Goal: Transaction & Acquisition: Purchase product/service

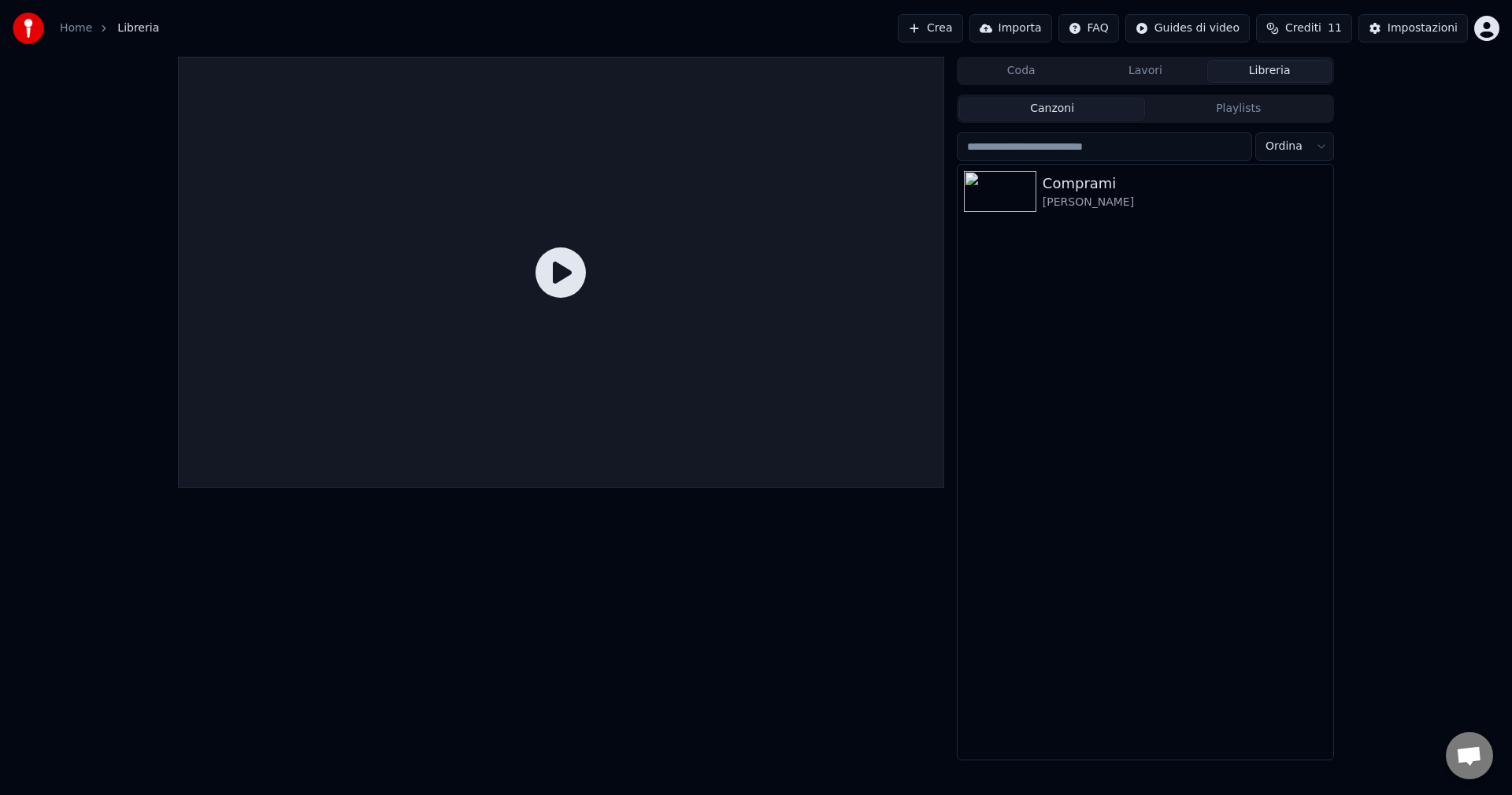
click at [795, 259] on div at bounding box center [561, 272] width 767 height 431
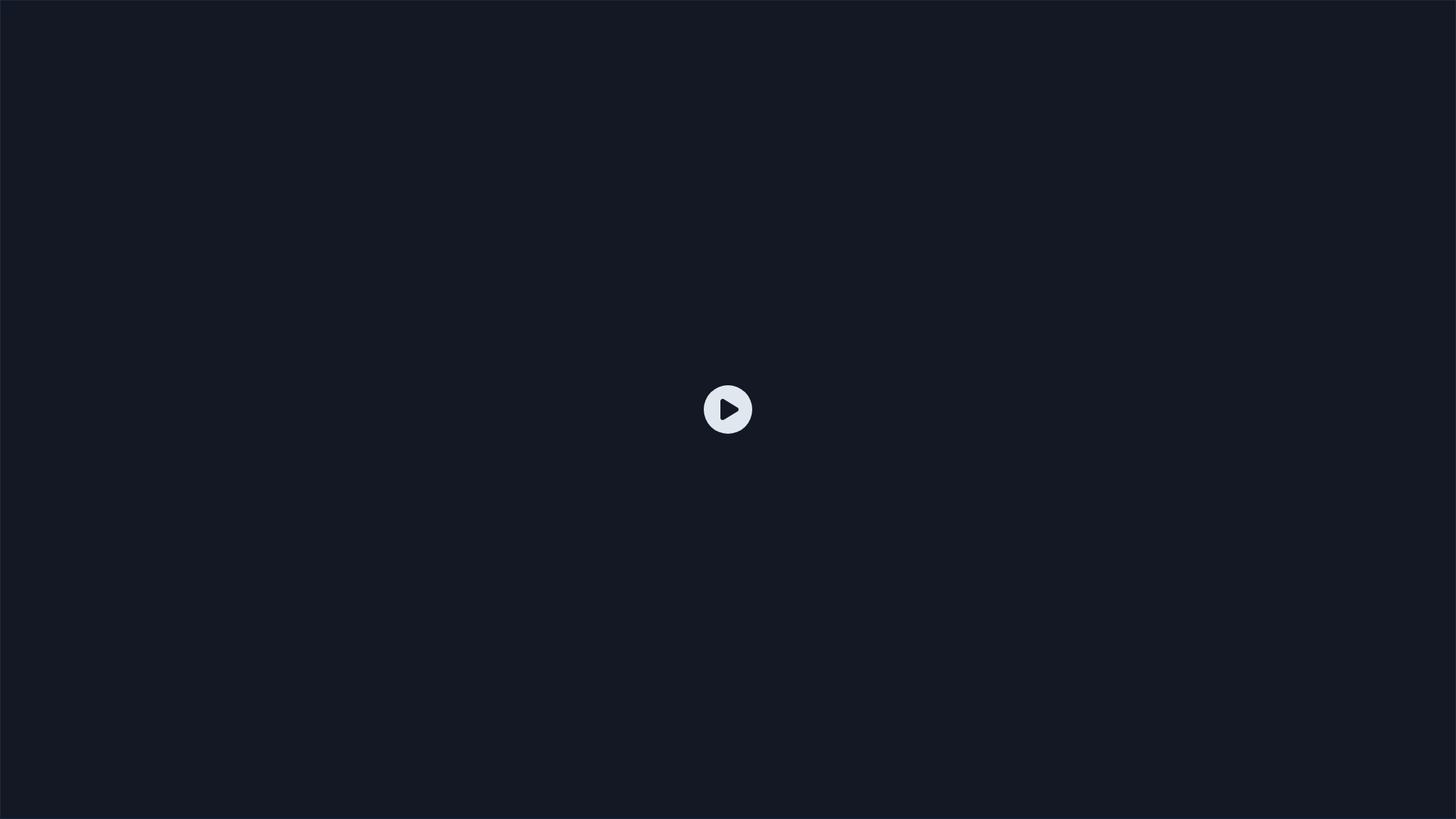
click at [738, 416] on icon at bounding box center [728, 410] width 49 height 49
click at [724, 410] on icon at bounding box center [728, 410] width 49 height 49
click at [1071, 692] on div at bounding box center [728, 410] width 1456 height 819
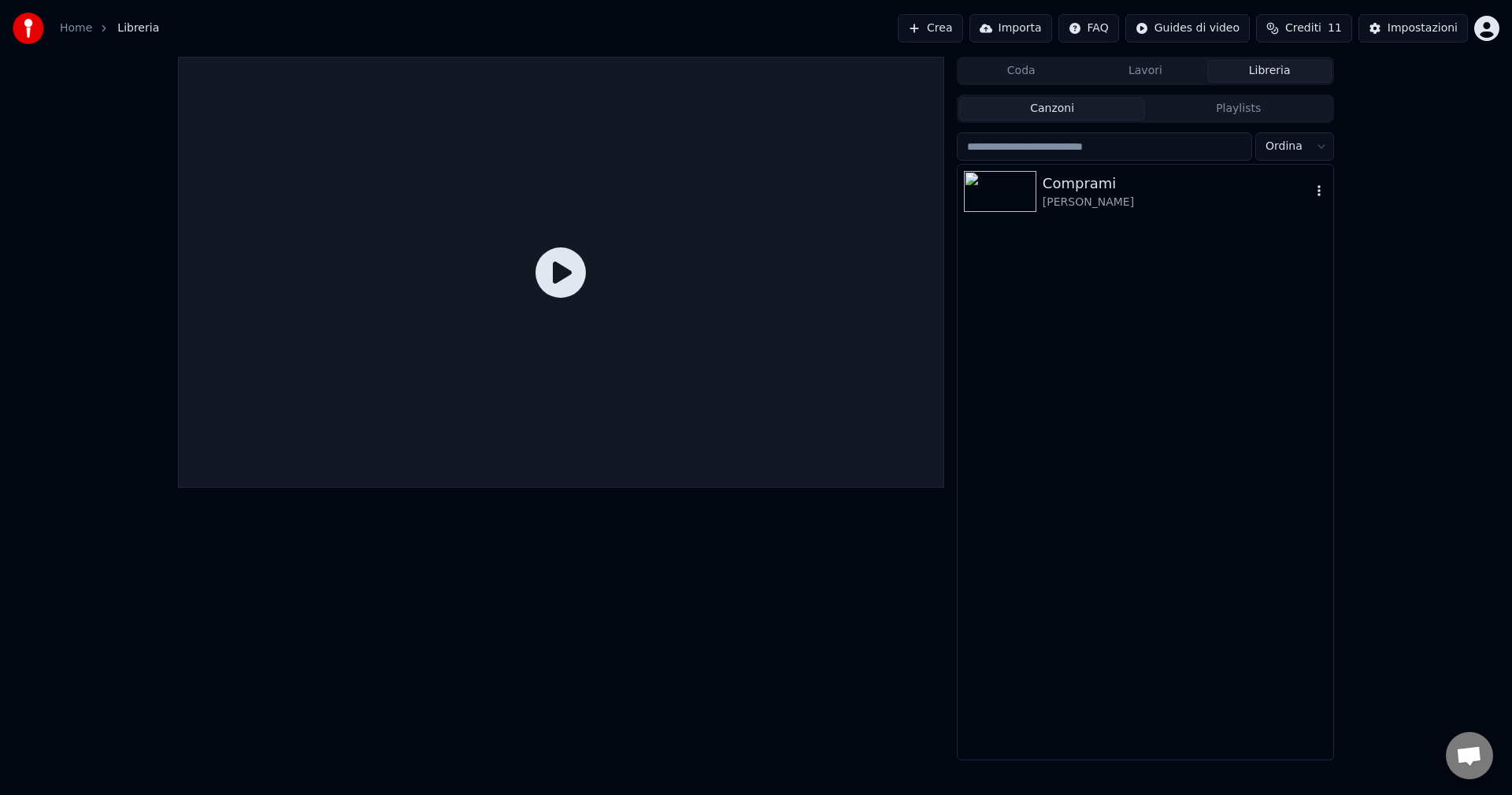
click at [1065, 193] on div "Comprami" at bounding box center [1177, 183] width 269 height 22
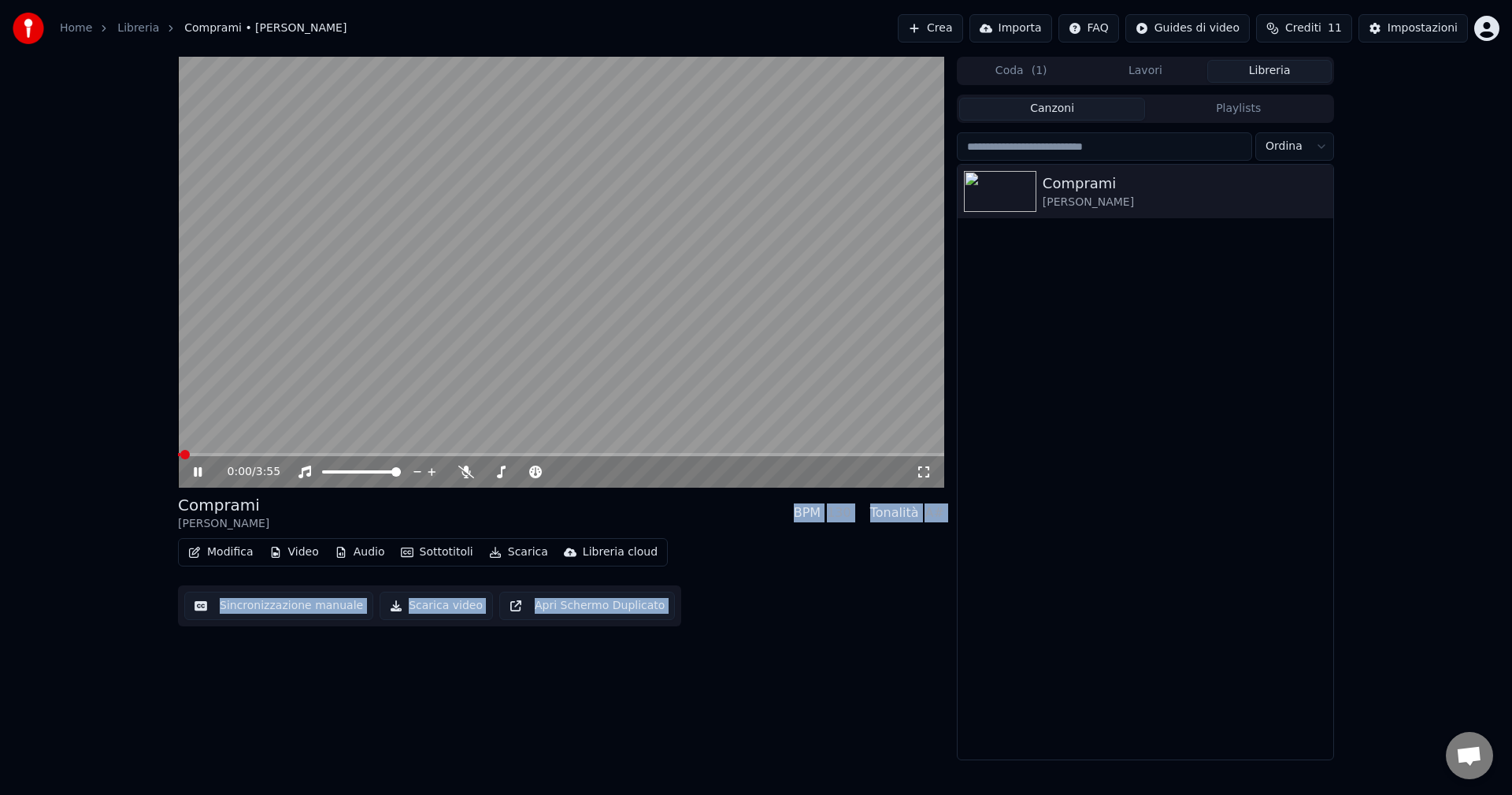
click at [627, 294] on video at bounding box center [561, 272] width 767 height 431
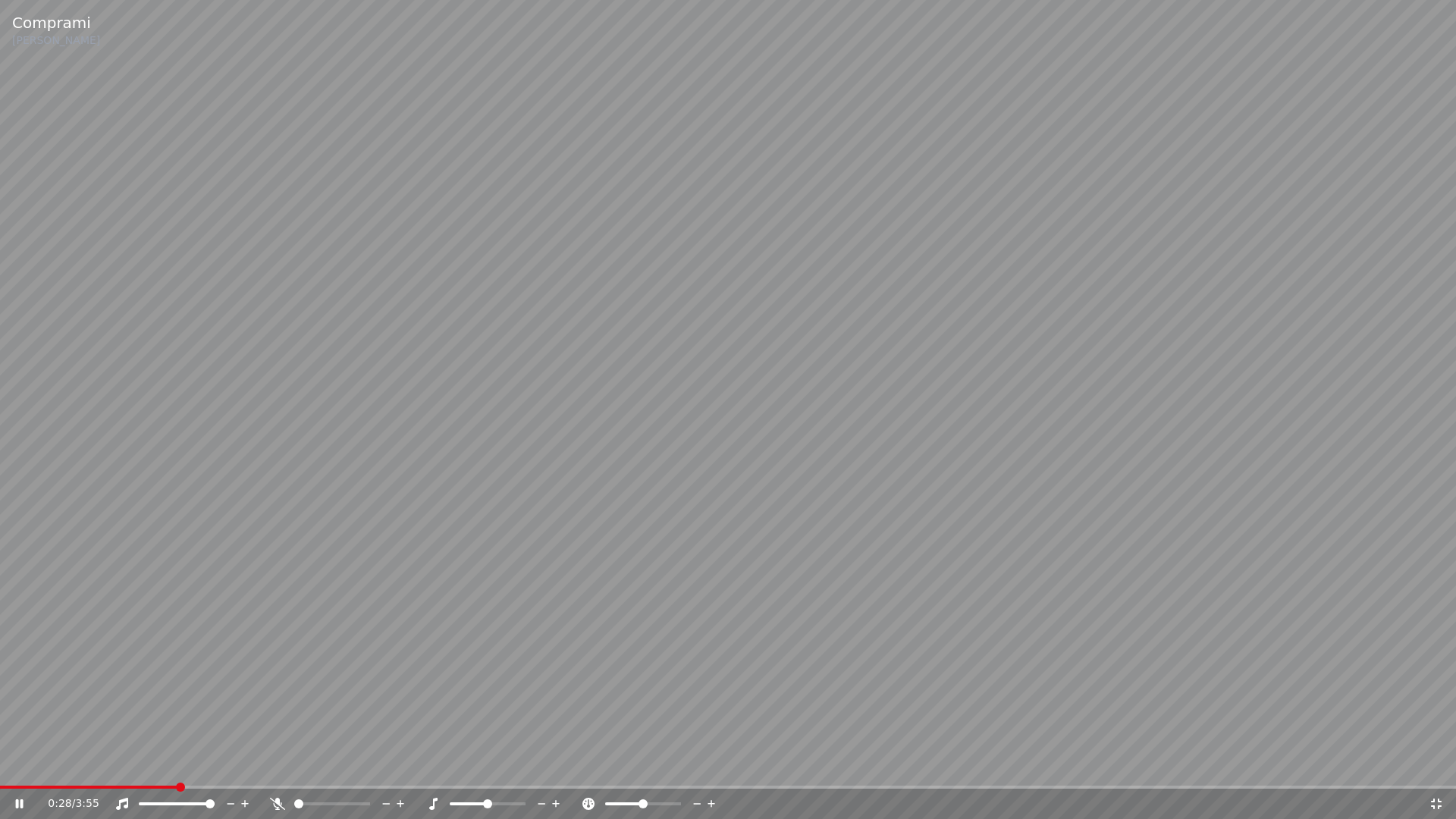
click at [859, 356] on video at bounding box center [728, 410] width 1456 height 819
click at [964, 239] on video at bounding box center [728, 410] width 1456 height 819
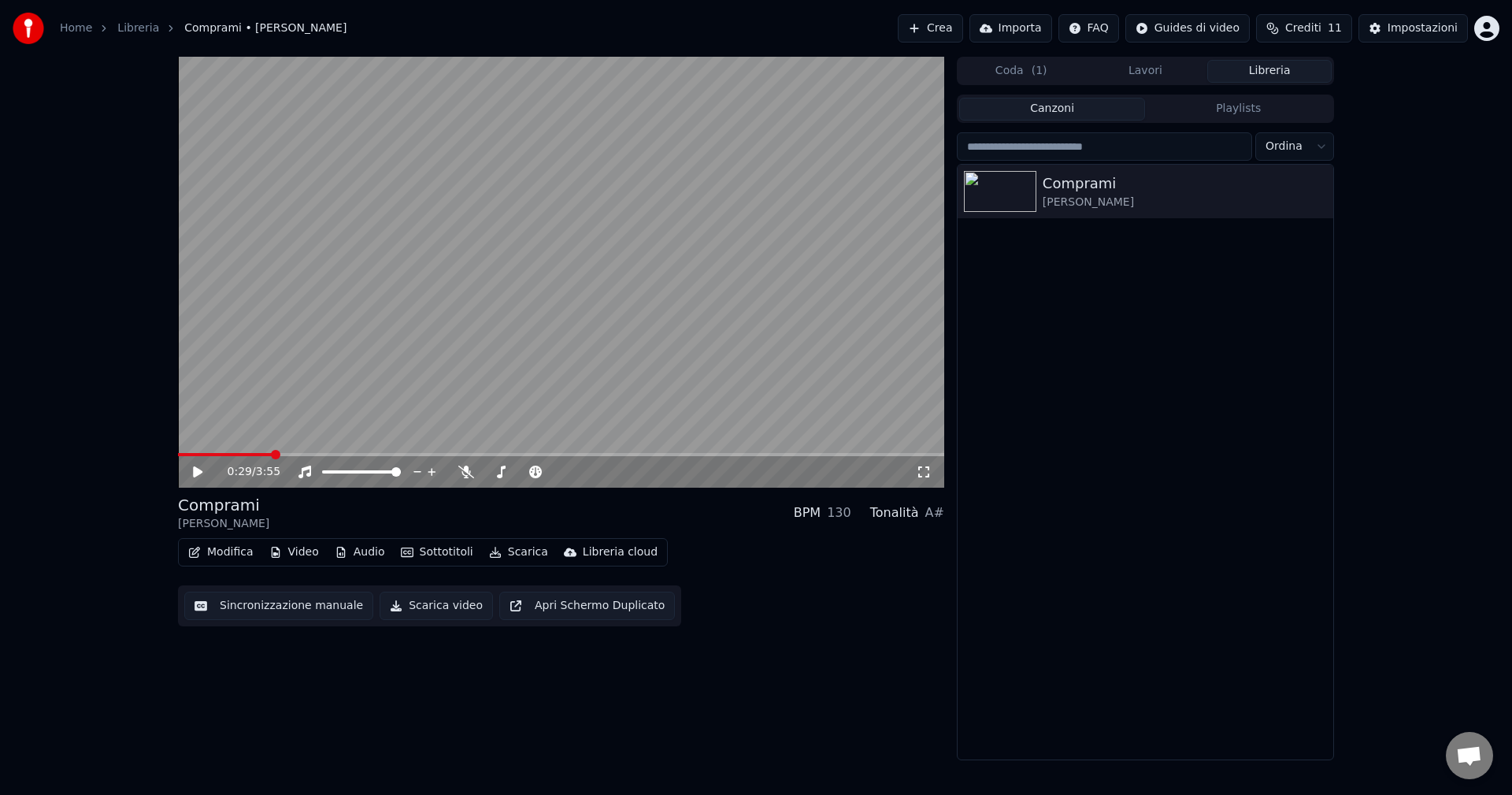
click at [196, 468] on icon at bounding box center [198, 472] width 9 height 11
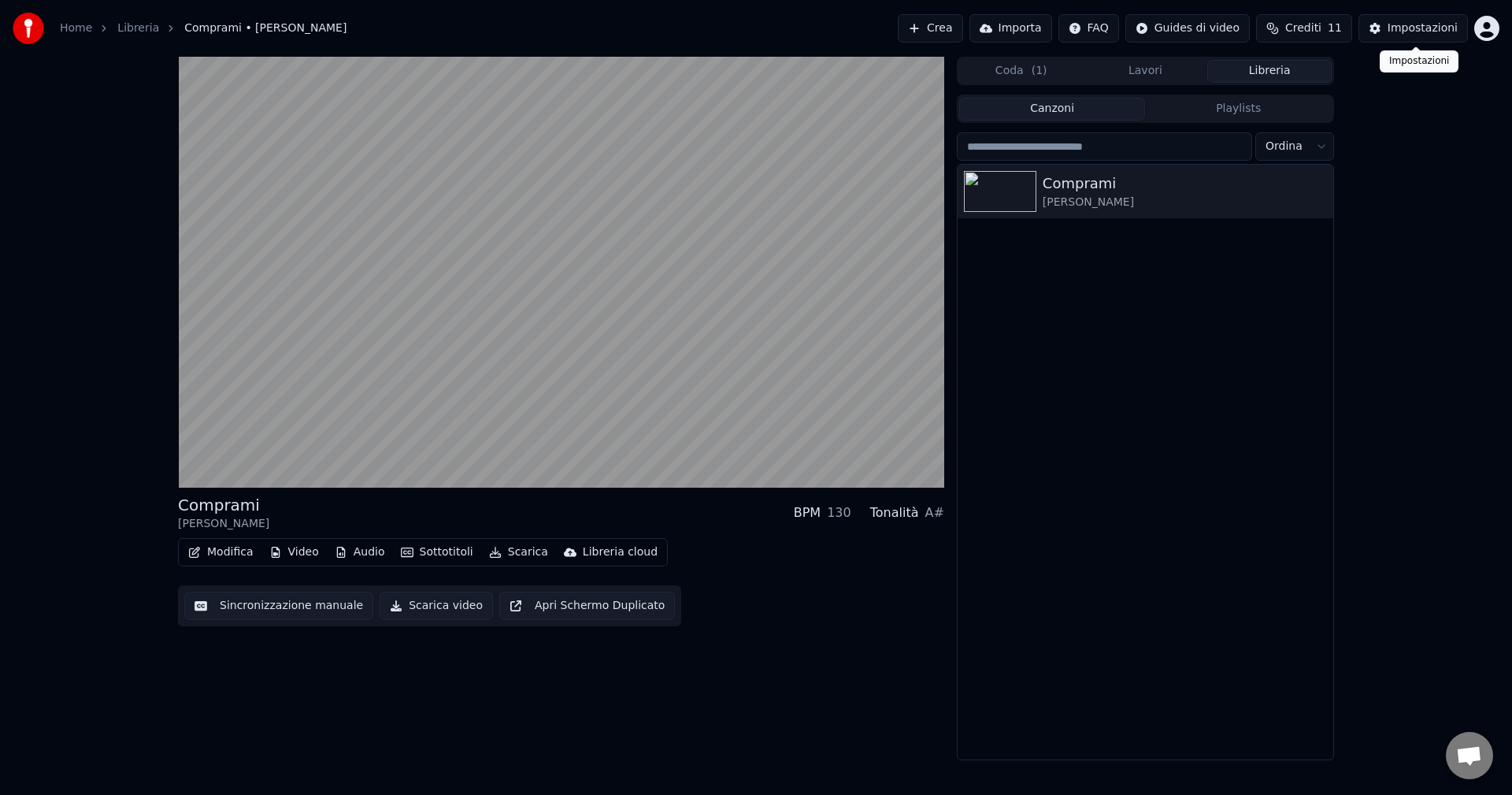
click at [1413, 26] on div "Impostazioni" at bounding box center [1423, 28] width 70 height 16
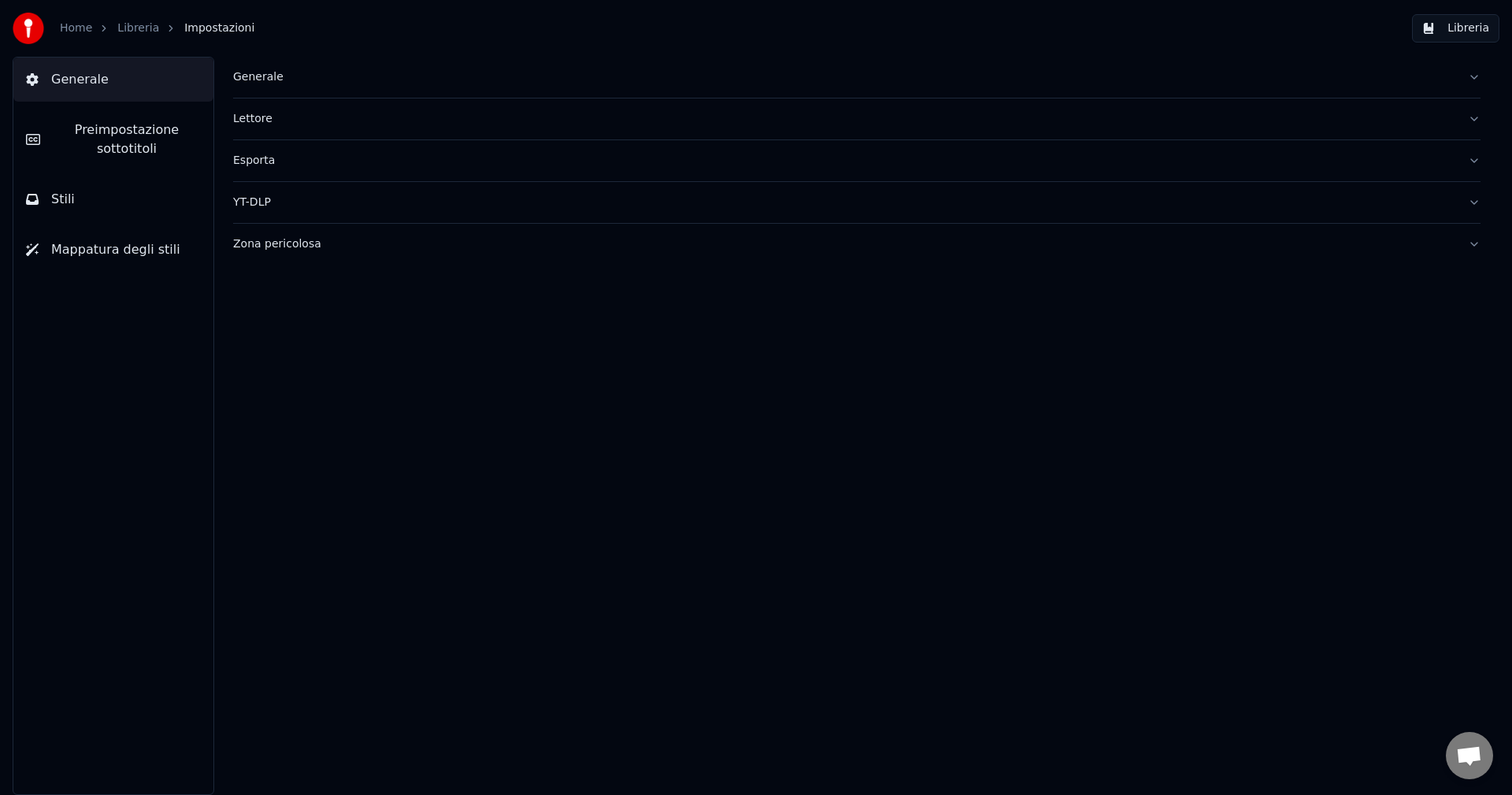
click at [254, 122] on div "Lettore" at bounding box center [844, 119] width 1223 height 16
click at [258, 74] on div "Generale" at bounding box center [844, 77] width 1223 height 16
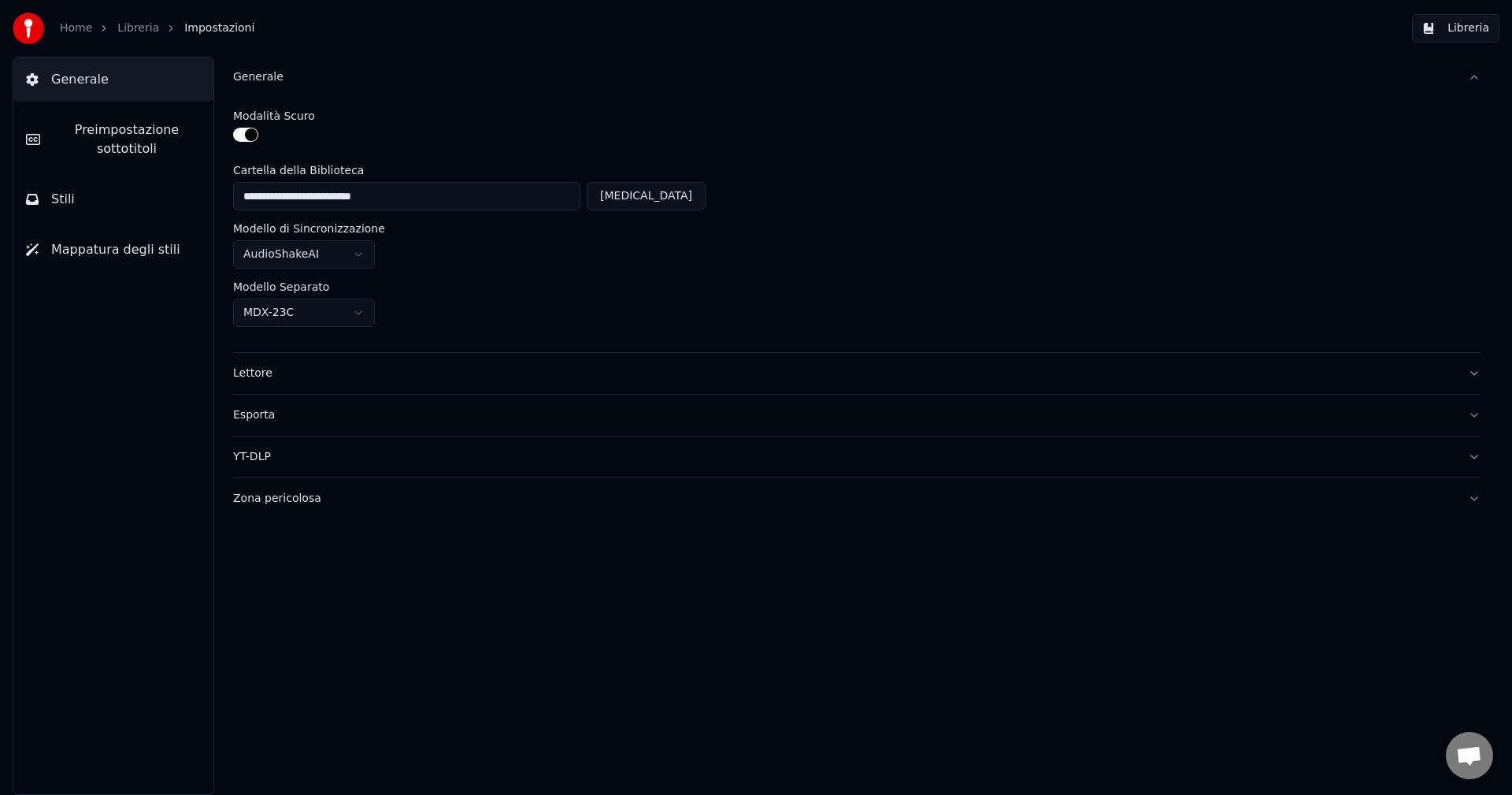
click at [77, 27] on link "Home" at bounding box center [76, 28] width 32 height 16
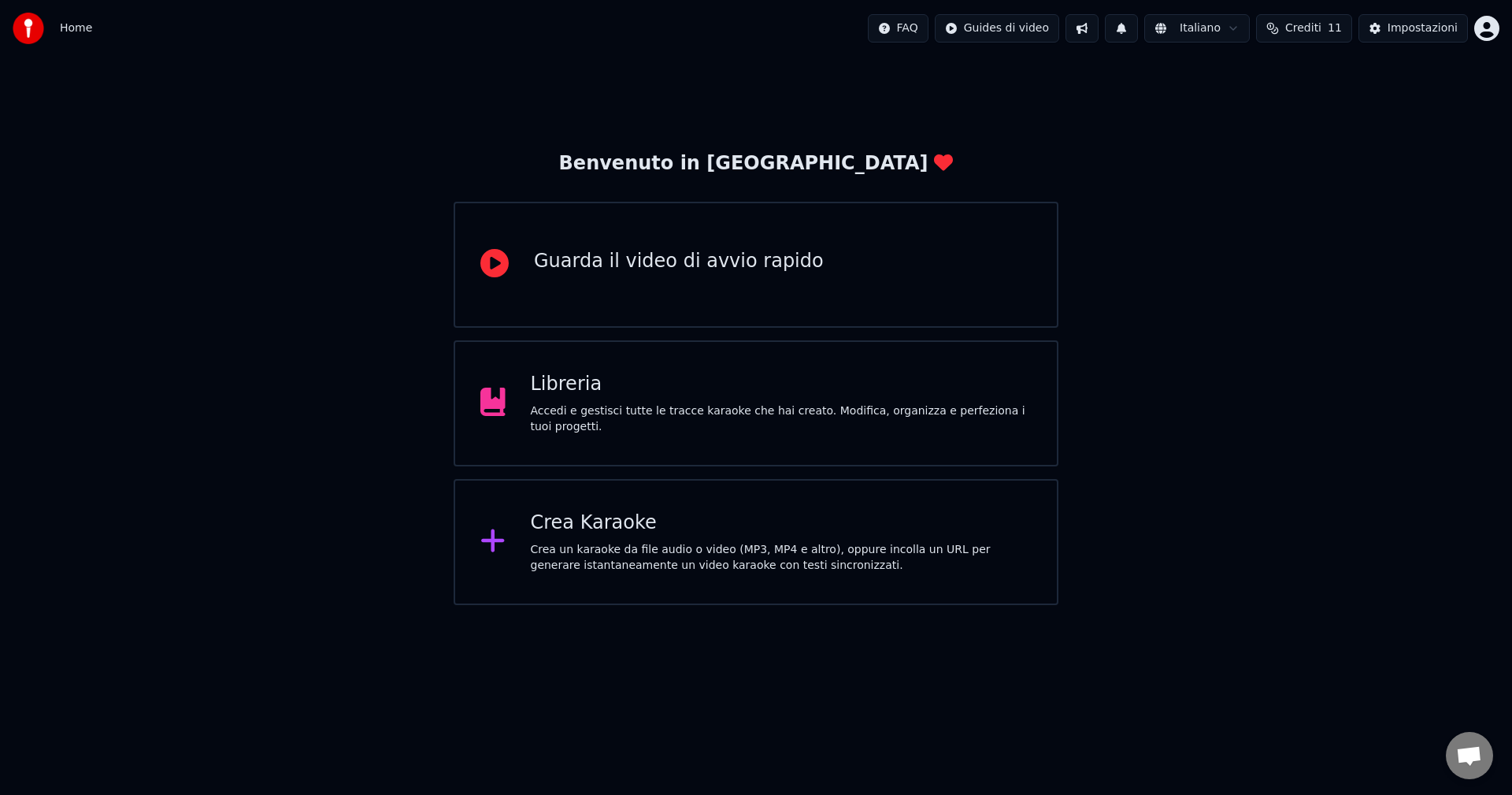
click at [613, 418] on div "Accedi e gestisci tutte le tracce karaoke che hai creato. Modifica, organizza e…" at bounding box center [782, 419] width 502 height 32
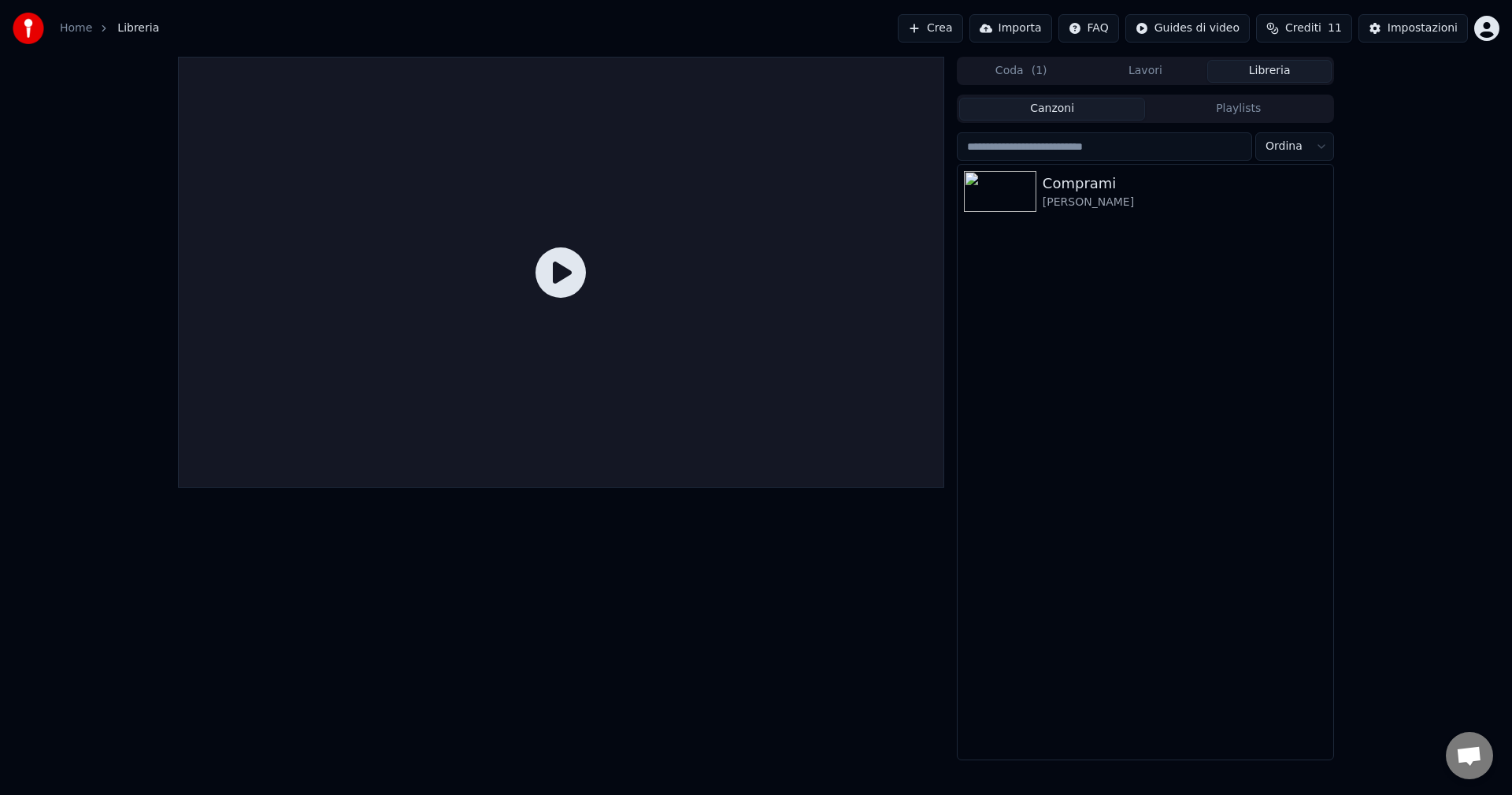
click at [946, 28] on button "Crea" at bounding box center [930, 28] width 65 height 28
click at [1030, 32] on button "Importa" at bounding box center [1011, 28] width 83 height 28
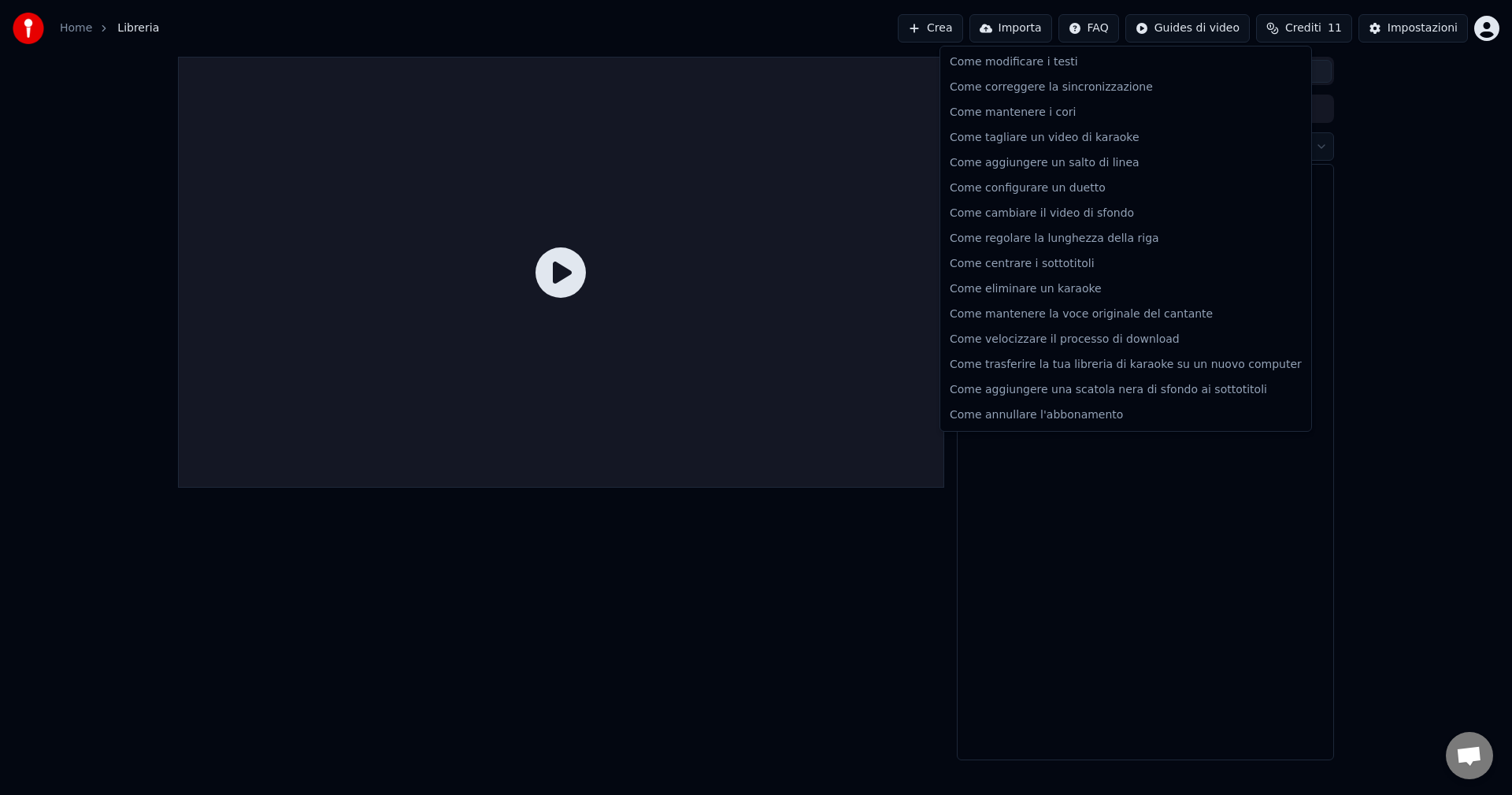
click at [1118, 27] on html "Home Libreria Crea Importa FAQ Guides di video Crediti 11 Impostazioni Coda ( 1…" at bounding box center [756, 398] width 1512 height 795
click at [1208, 24] on html "Home Libreria Crea Importa FAQ Guides di video Crediti 11 Impostazioni Coda ( 1…" at bounding box center [756, 398] width 1512 height 795
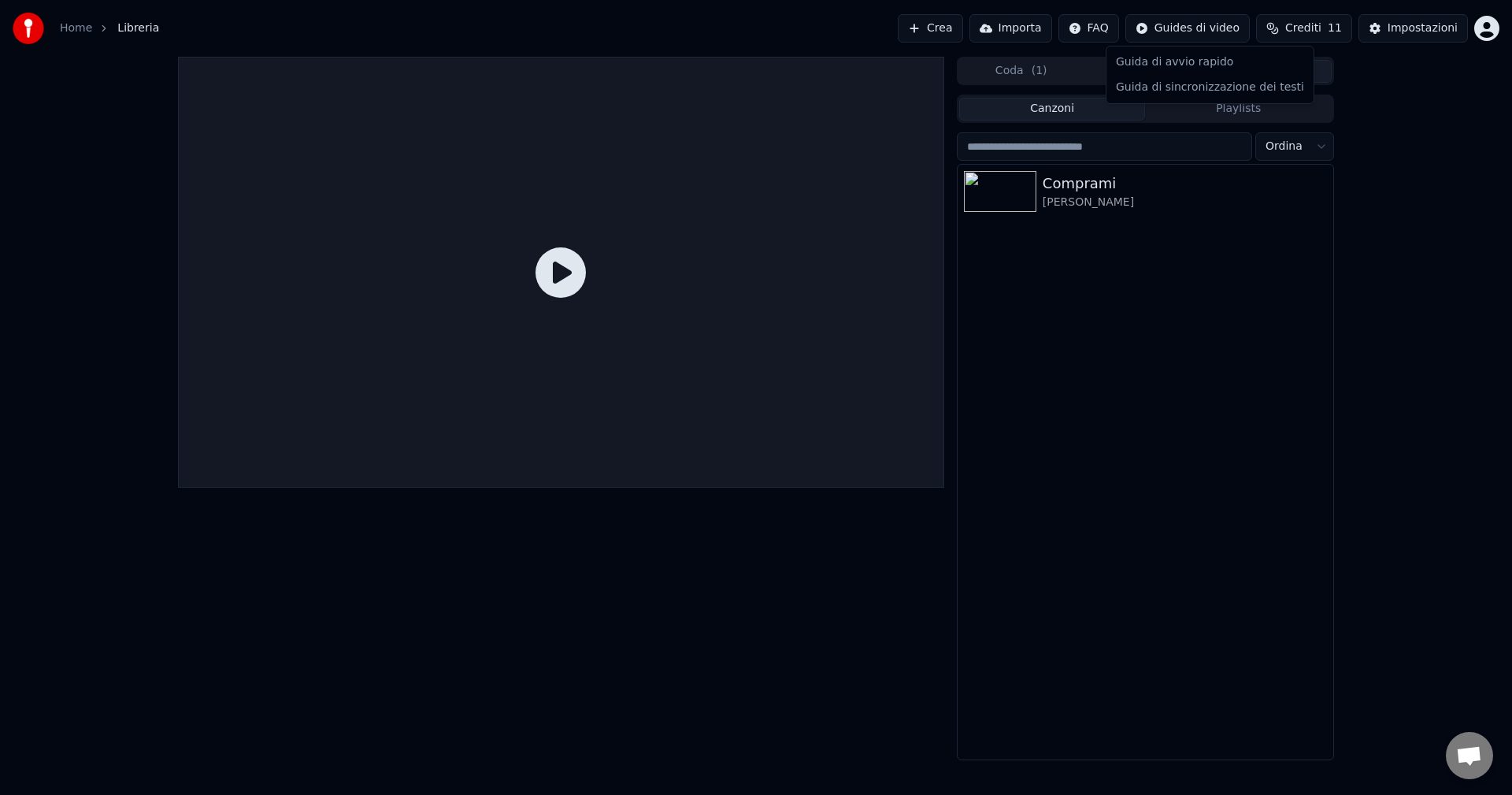
click at [1208, 24] on html "Home Libreria Crea Importa FAQ Guides di video Crediti 11 Impostazioni Coda ( 1…" at bounding box center [756, 398] width 1512 height 795
click at [1315, 31] on html "Home Libreria Crea Importa FAQ Guides di video Crediti 11 Impostazioni Coda ( 1…" at bounding box center [756, 398] width 1512 height 795
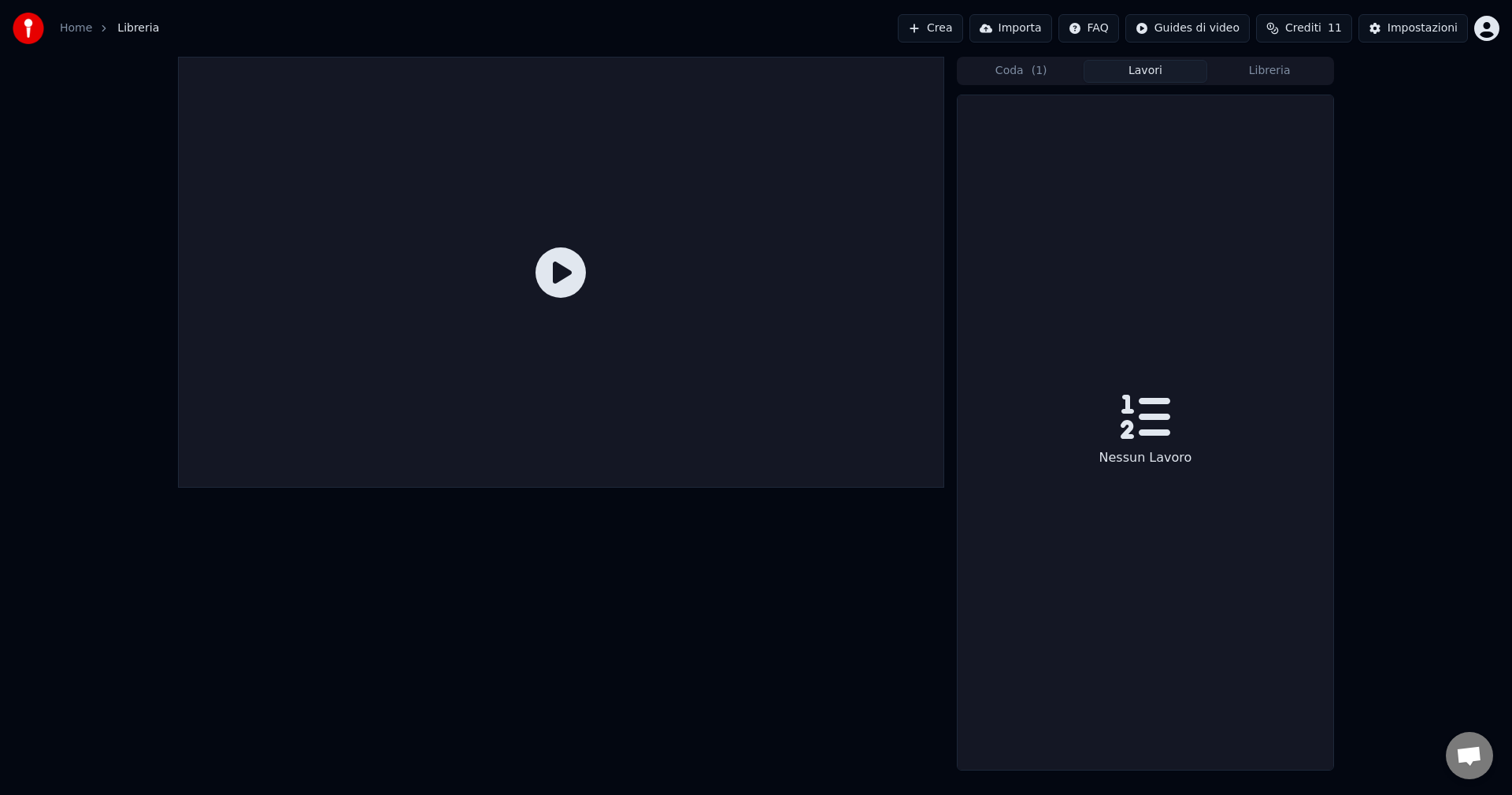
click at [1156, 68] on button "Lavori" at bounding box center [1145, 71] width 124 height 23
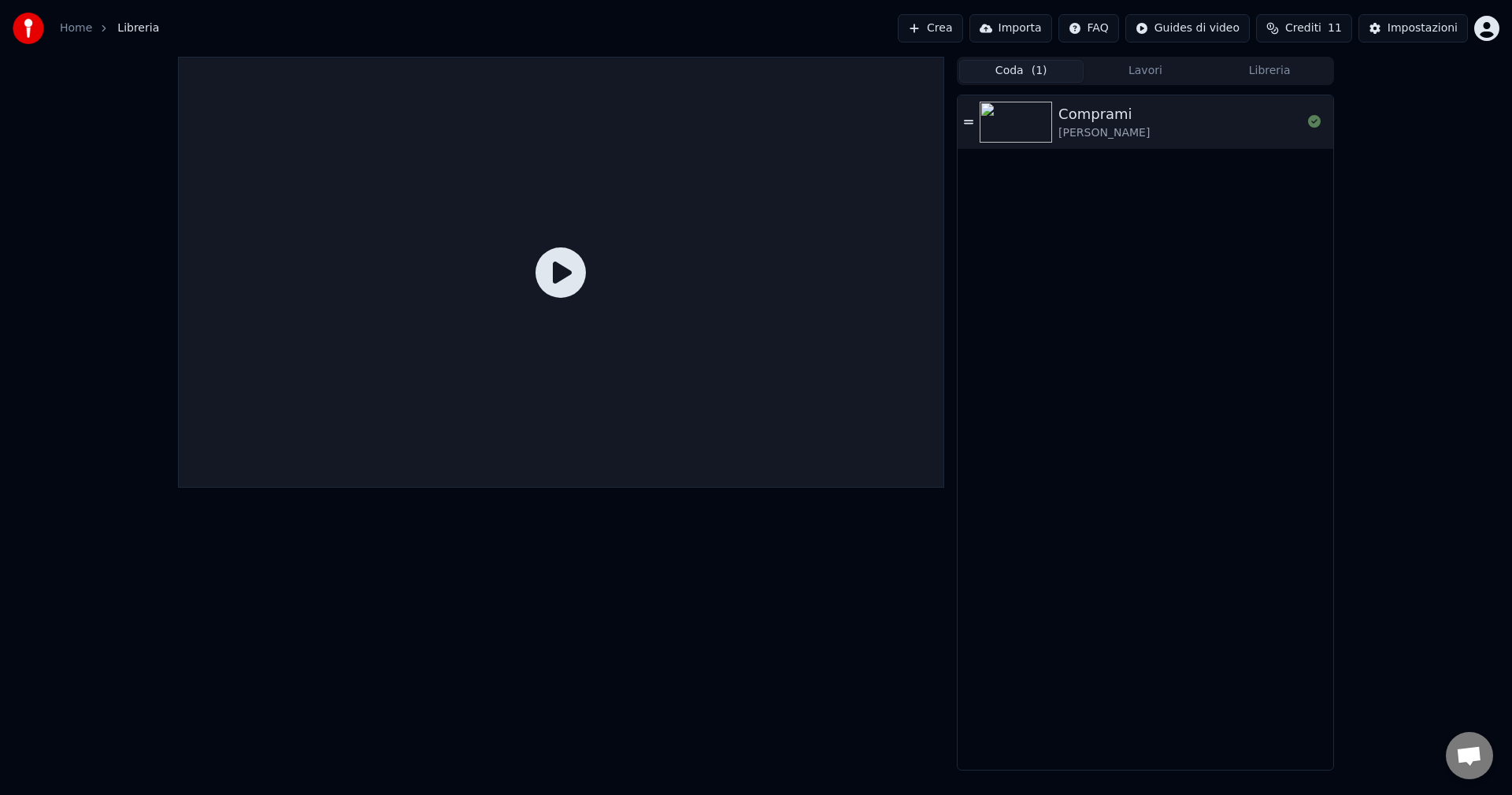
click at [1044, 68] on button "Coda ( 1 )" at bounding box center [1021, 71] width 124 height 23
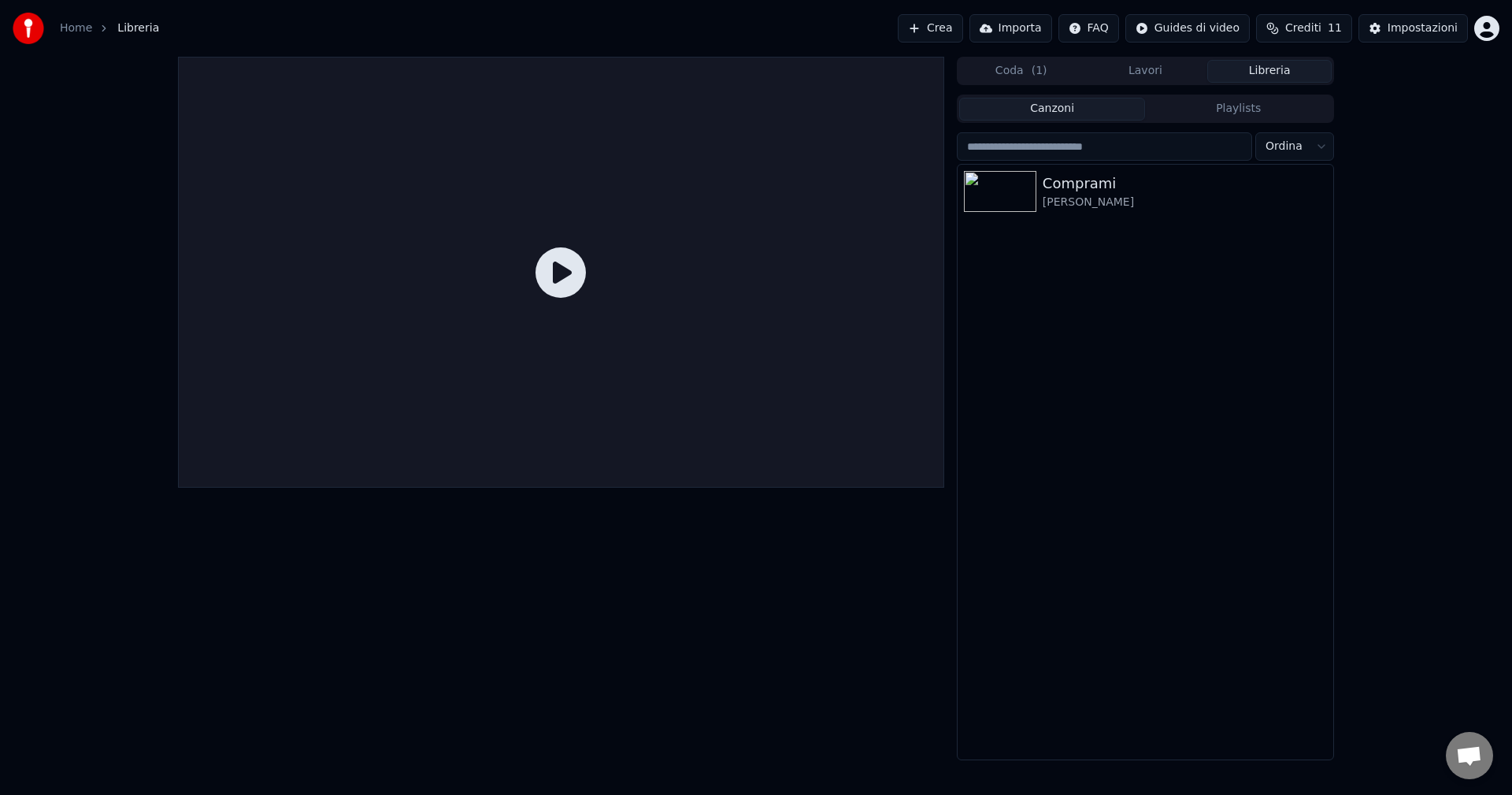
click at [1269, 73] on button "Libreria" at bounding box center [1269, 71] width 124 height 23
click at [553, 180] on div at bounding box center [561, 272] width 767 height 431
click at [1078, 201] on div "[PERSON_NAME]" at bounding box center [1177, 202] width 269 height 16
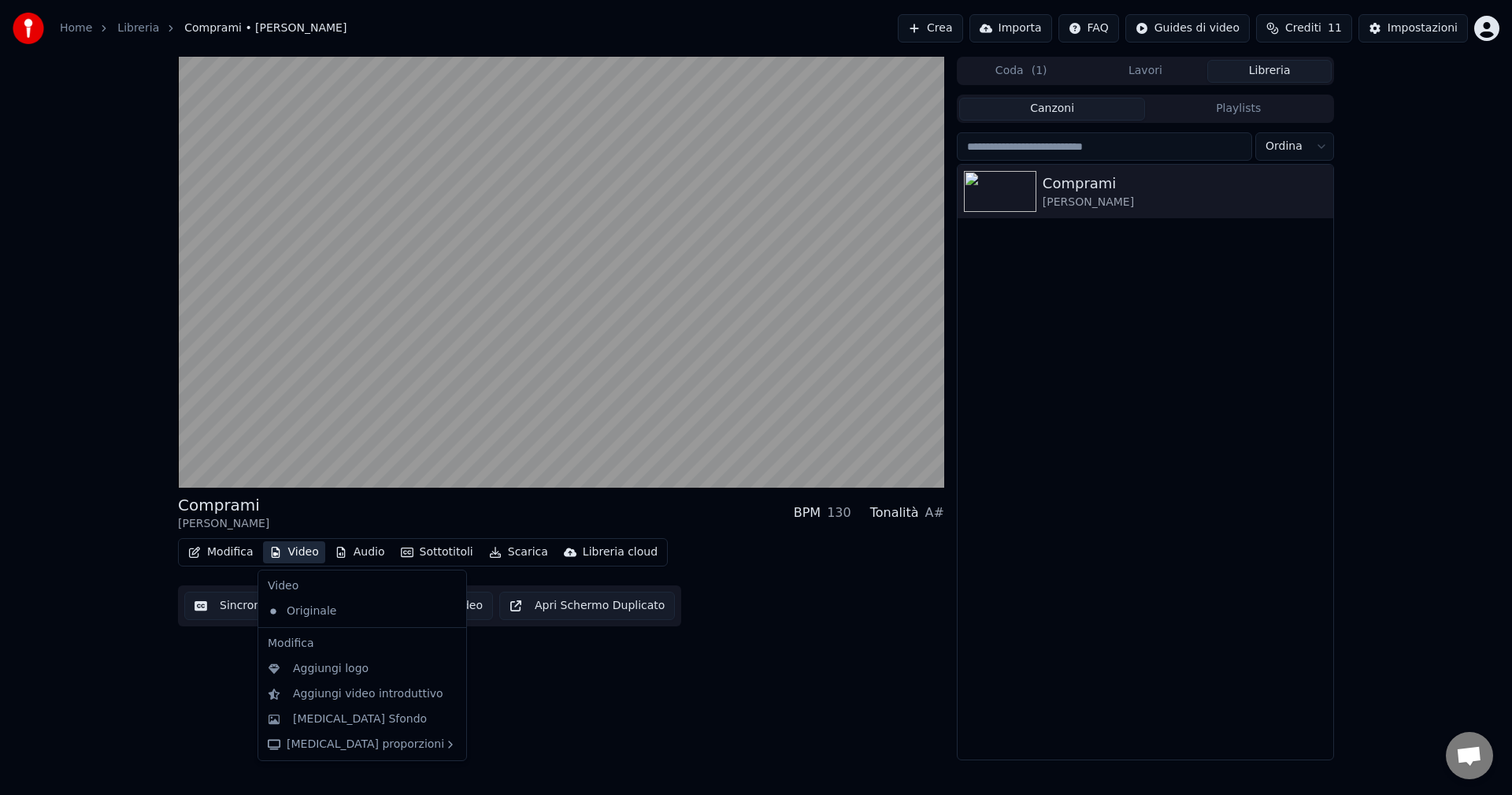
click at [285, 550] on button "Video" at bounding box center [294, 552] width 62 height 22
click at [543, 609] on button "Apri Schermo Duplicato" at bounding box center [587, 605] width 175 height 28
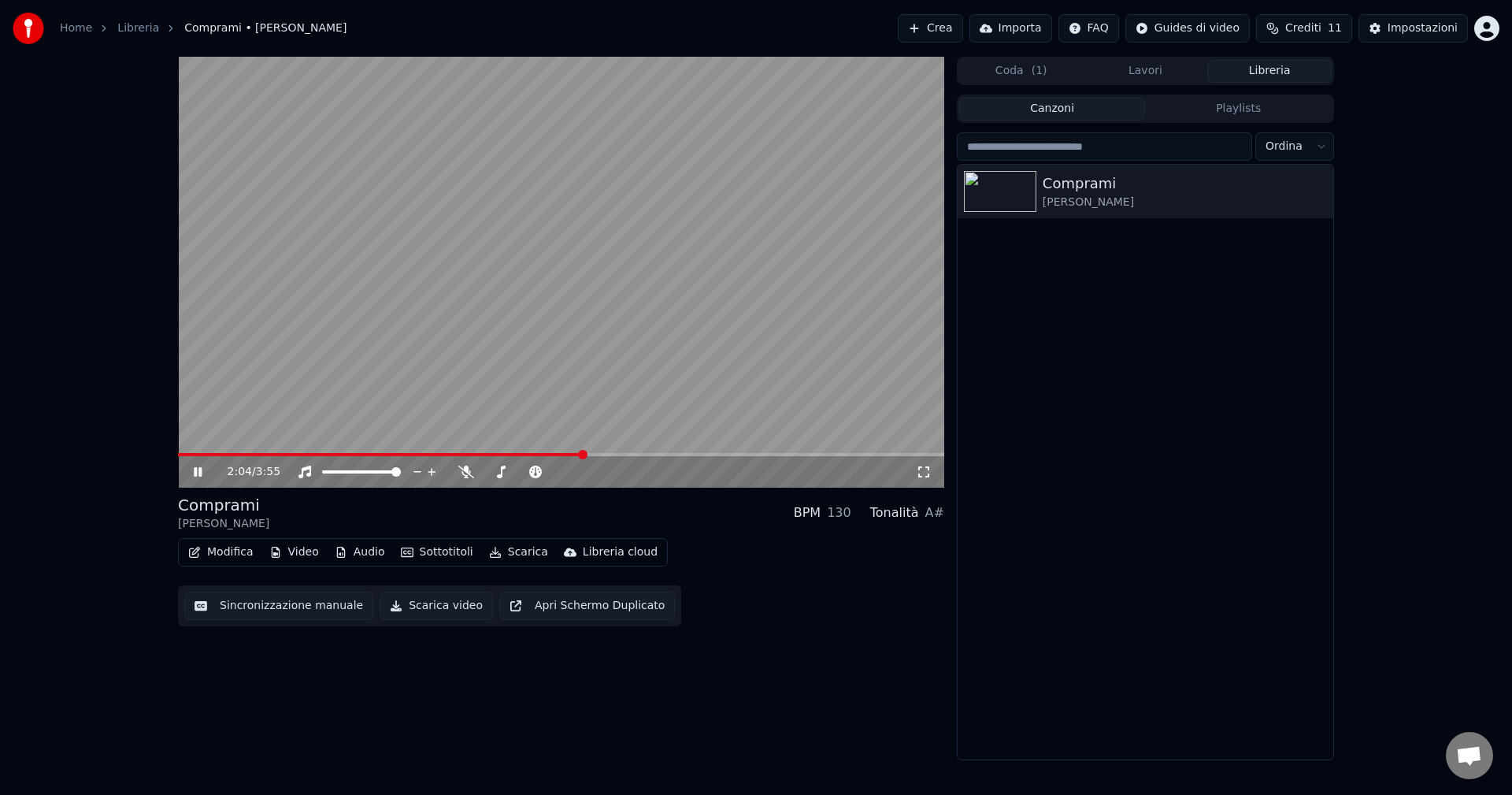
click at [921, 471] on icon at bounding box center [924, 472] width 16 height 13
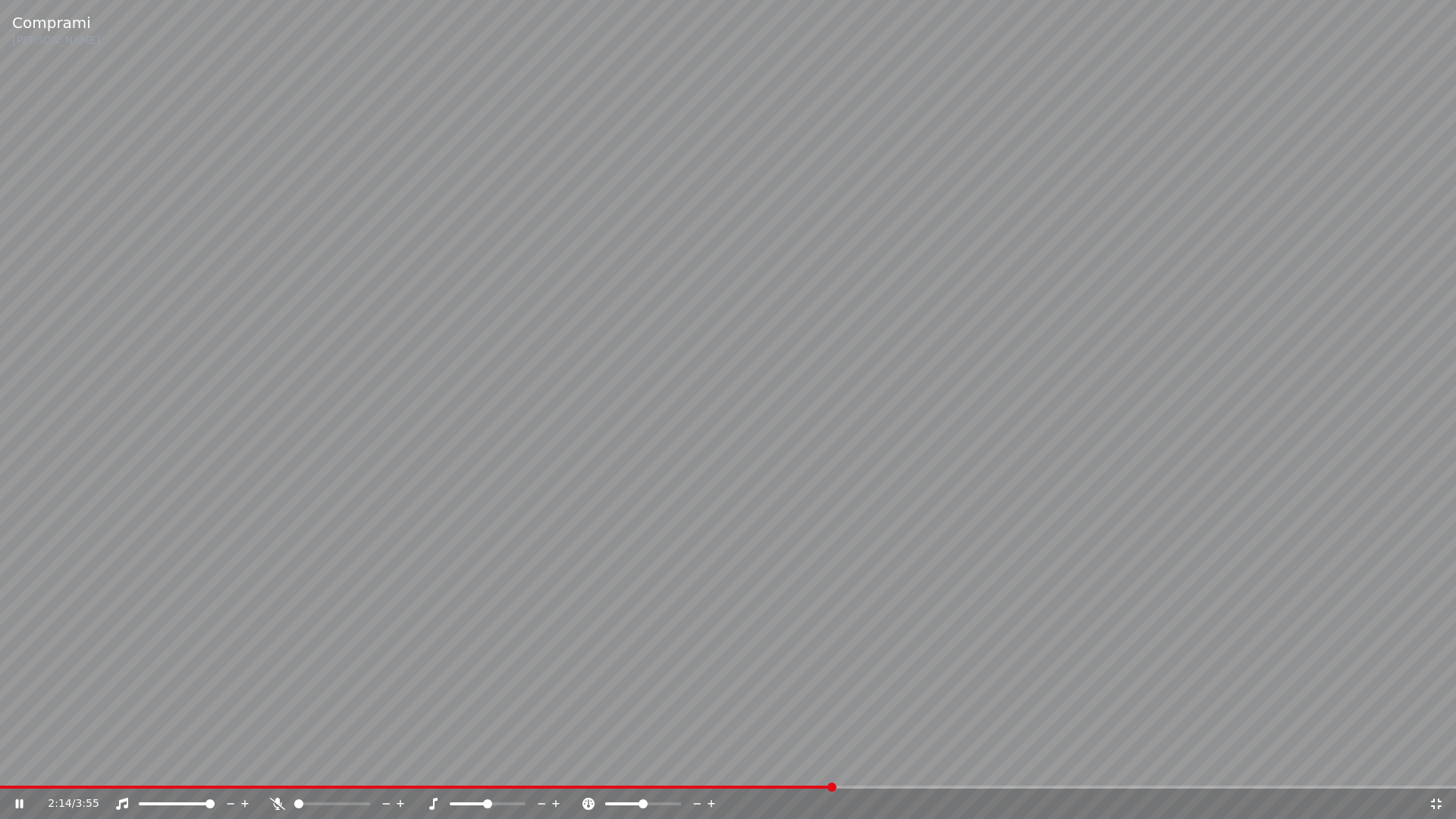
click at [1436, 765] on icon at bounding box center [1436, 804] width 15 height 12
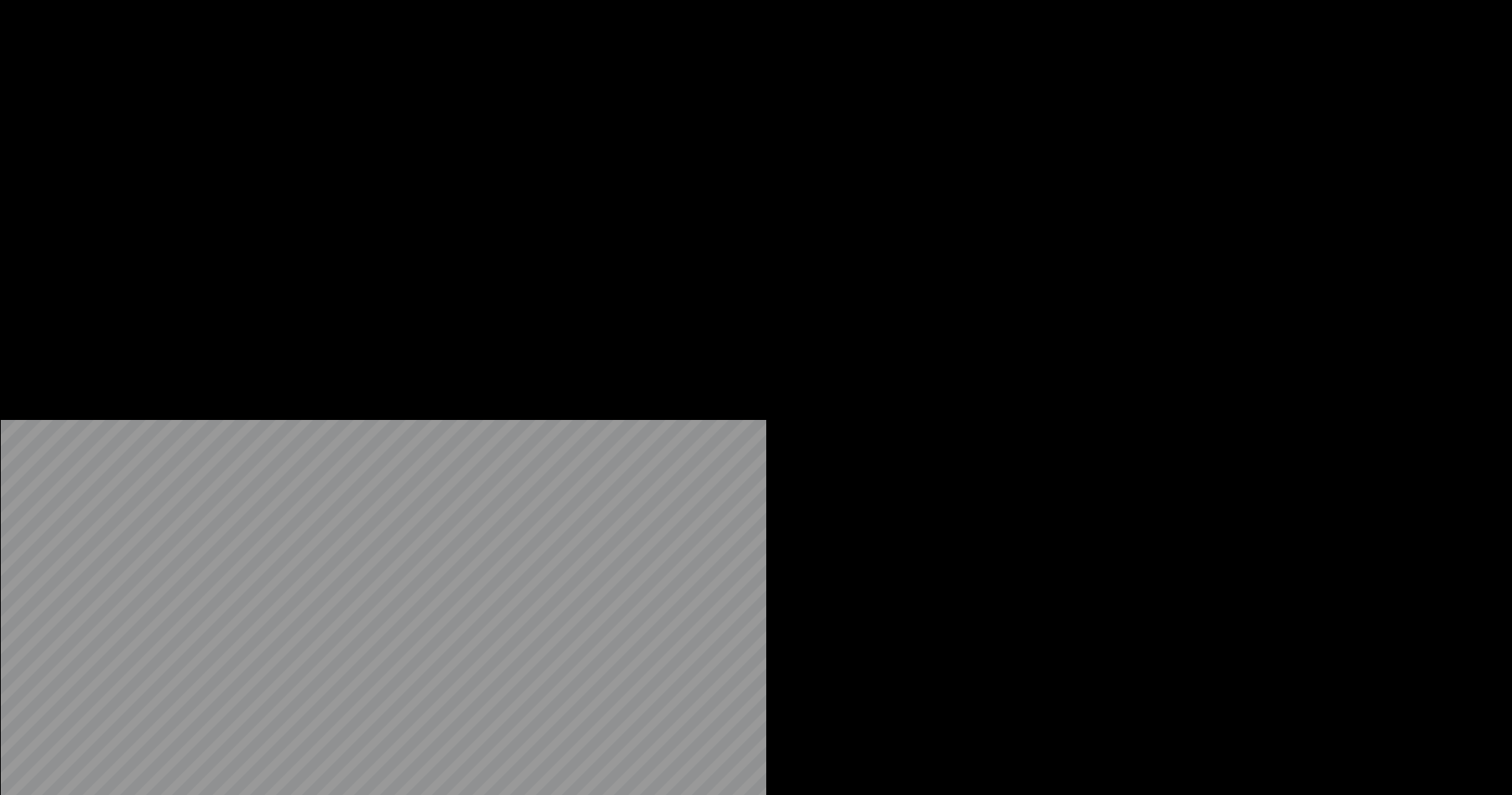
click at [1318, 191] on icon "button" at bounding box center [1319, 190] width 16 height 13
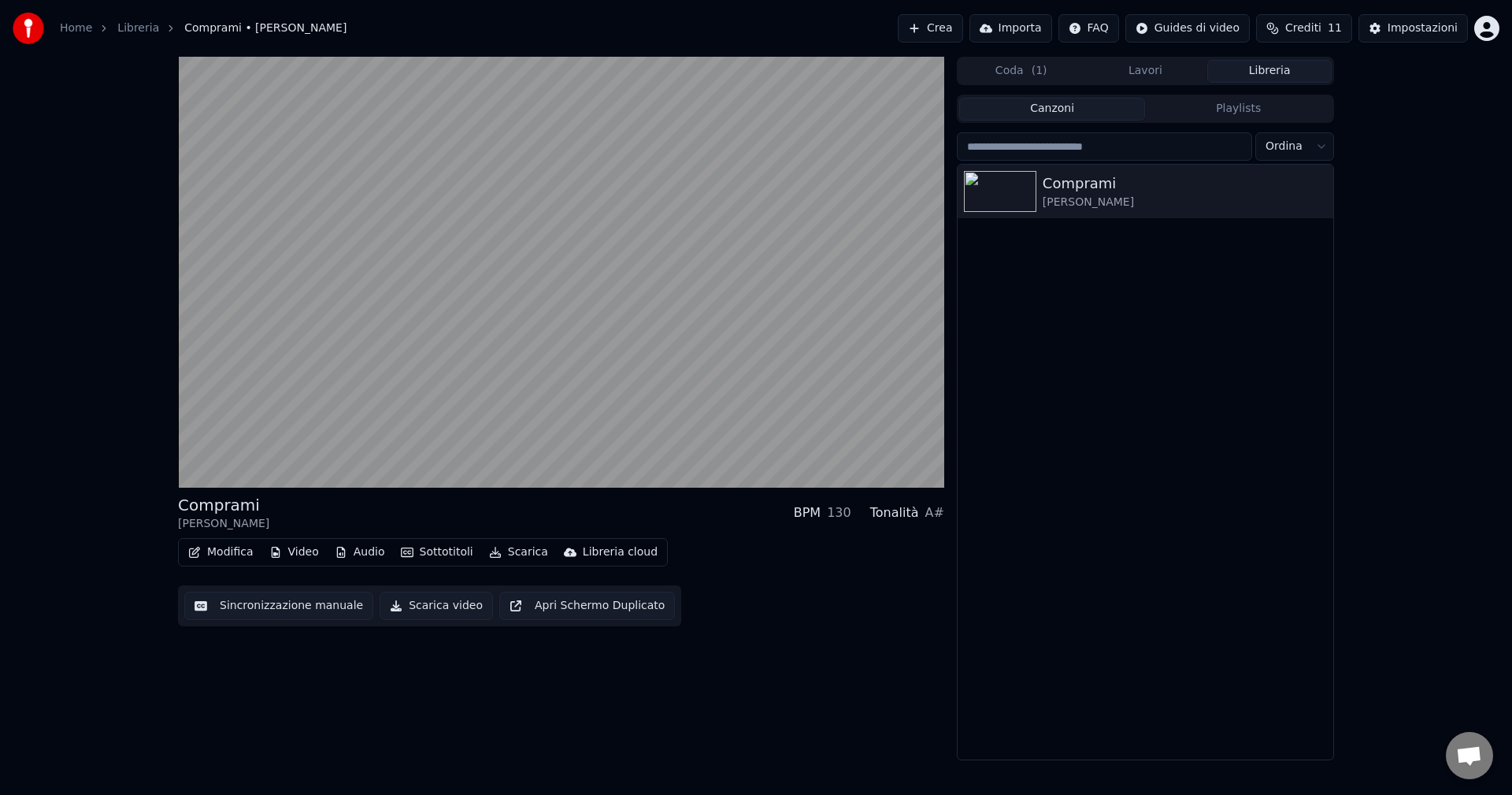
drag, startPoint x: 1141, startPoint y: 439, endPoint x: 1182, endPoint y: 429, distance: 42.2
click at [1144, 436] on div "Comprami [PERSON_NAME]" at bounding box center [1145, 462] width 375 height 594
click at [586, 602] on button "Apri Schermo Duplicato" at bounding box center [587, 605] width 175 height 28
